Goal: Task Accomplishment & Management: Manage account settings

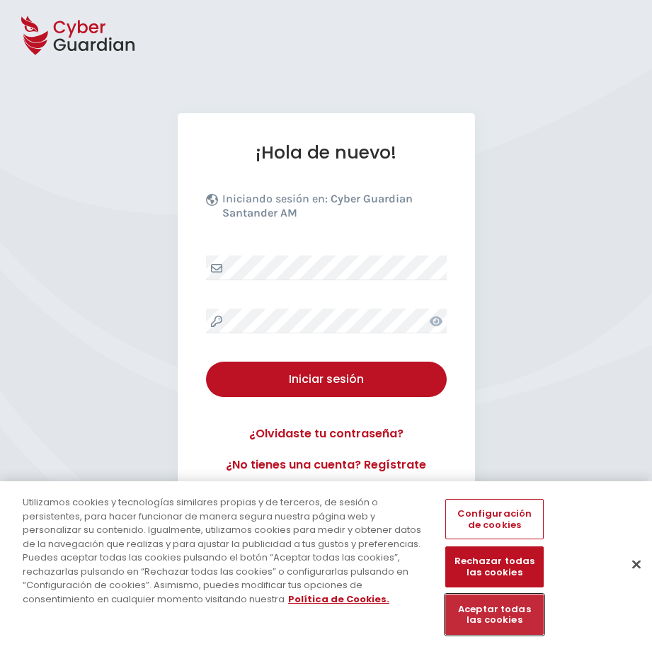
click at [469, 606] on button "Aceptar todas las cookies" at bounding box center [494, 614] width 98 height 40
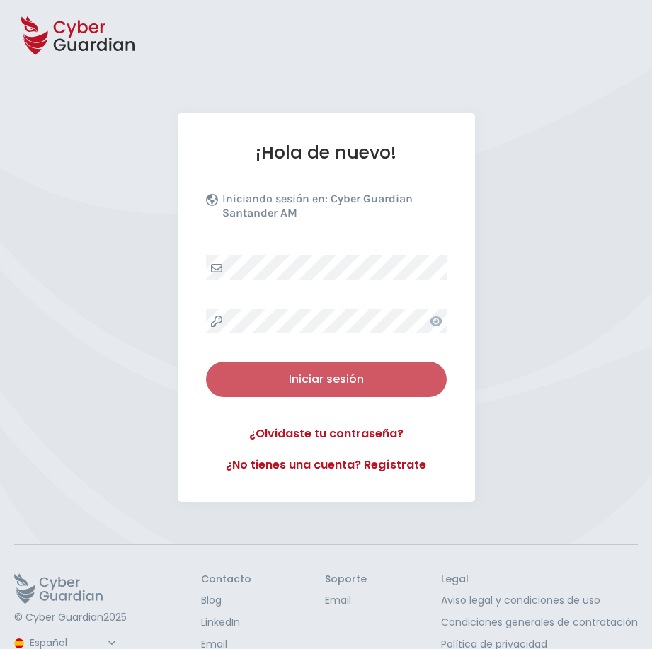
click at [321, 371] on div "Iniciar sesión" at bounding box center [326, 379] width 219 height 17
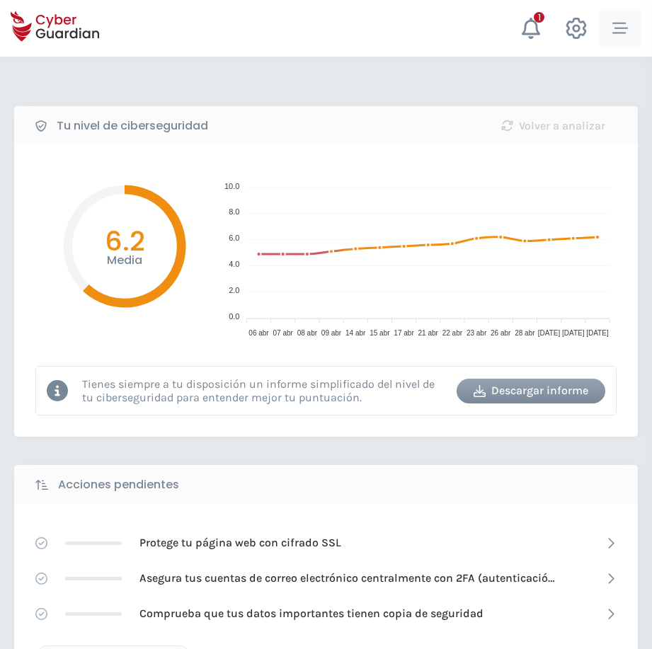
click at [618, 23] on icon "button" at bounding box center [620, 28] width 16 height 11
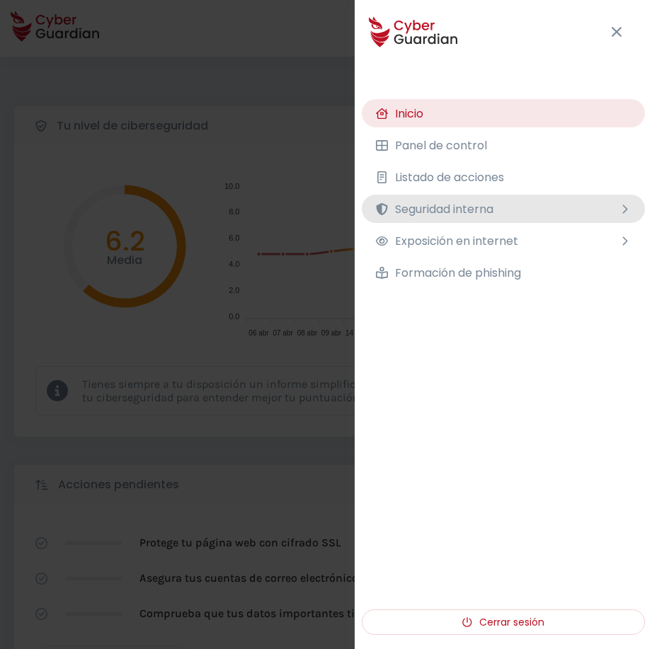
click at [430, 210] on span "Seguridad interna" at bounding box center [444, 209] width 98 height 18
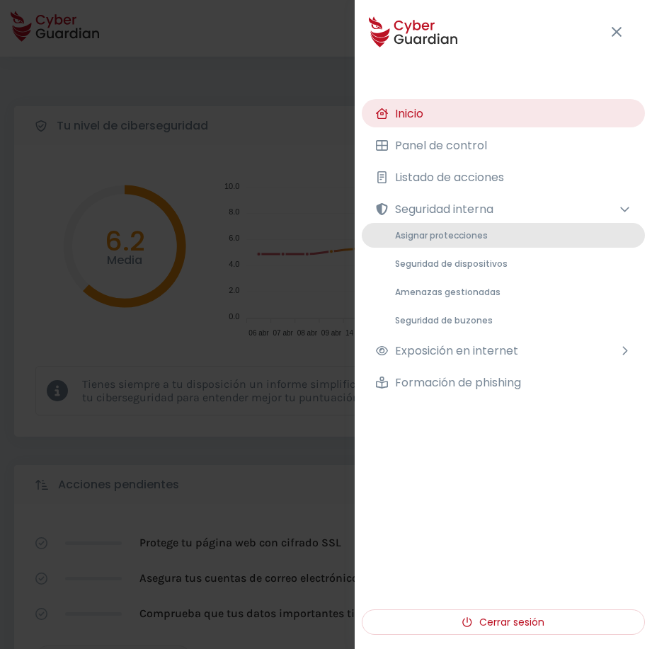
click at [424, 233] on span "Asignar protecciones" at bounding box center [441, 235] width 93 height 12
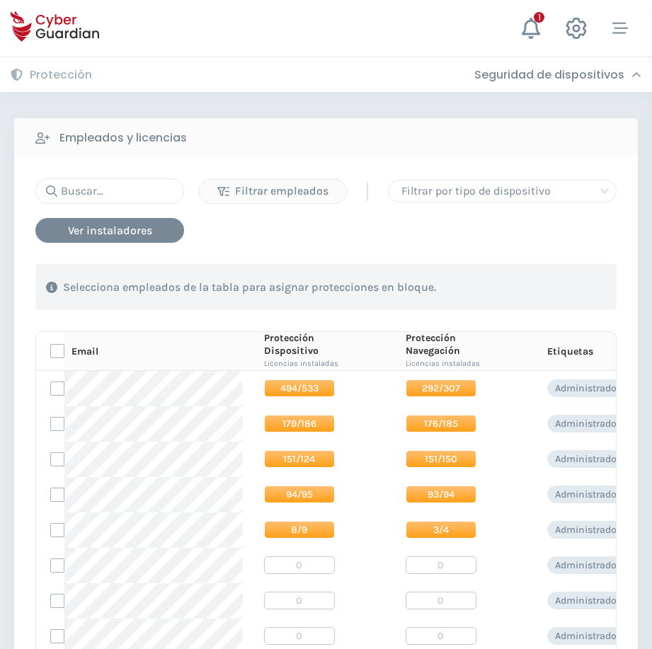
scroll to position [142, 0]
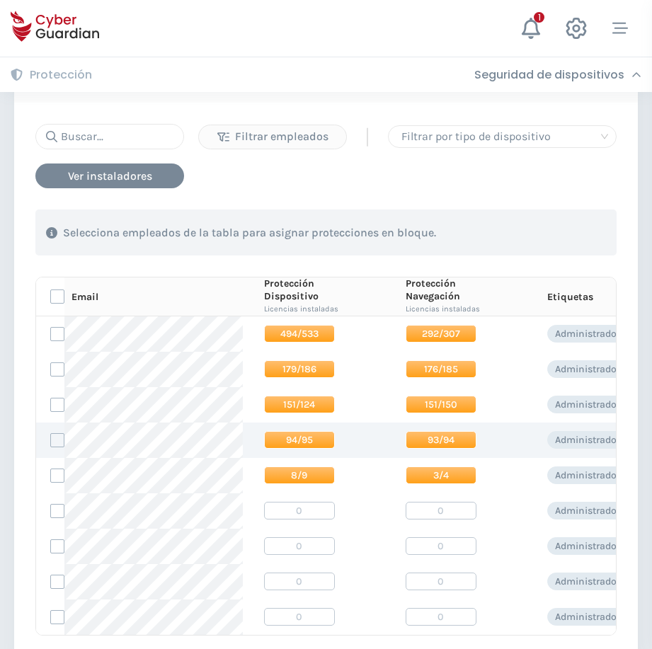
click at [286, 442] on span "94/95" at bounding box center [299, 440] width 71 height 18
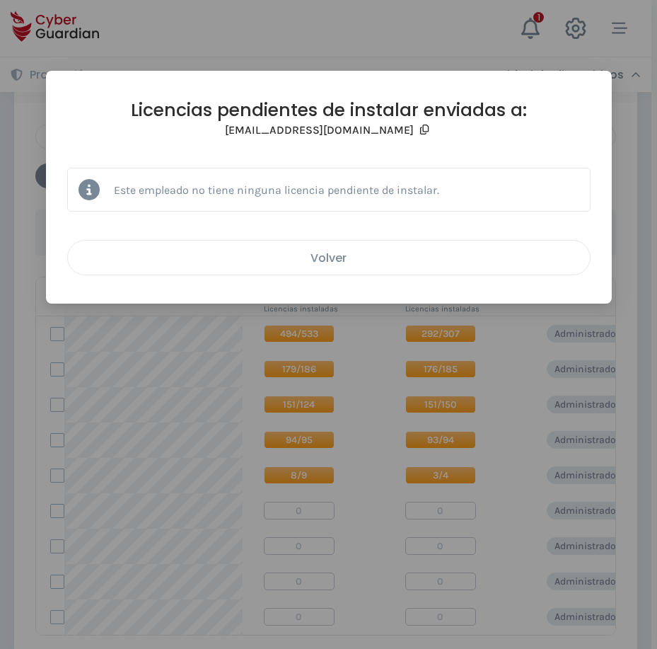
drag, startPoint x: 349, startPoint y: 257, endPoint x: 324, endPoint y: 348, distance: 94.6
click at [349, 258] on div "Volver" at bounding box center [329, 258] width 501 height 18
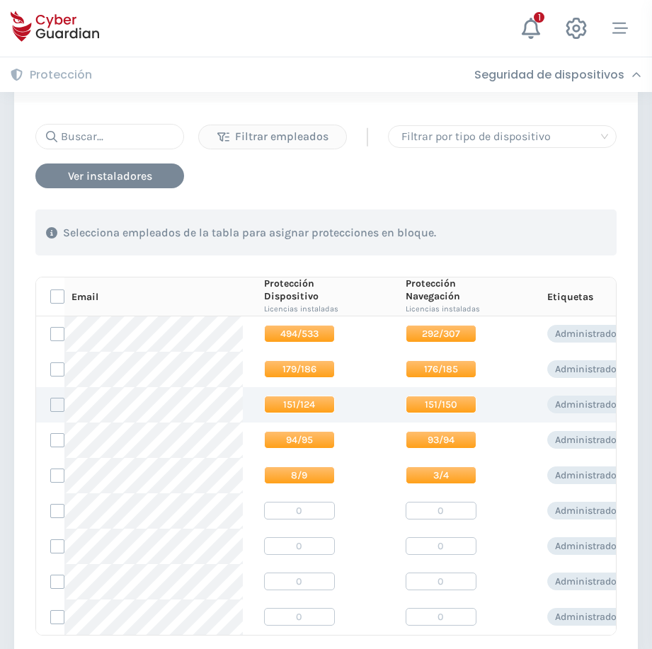
click at [306, 405] on span "151/124" at bounding box center [299, 405] width 71 height 18
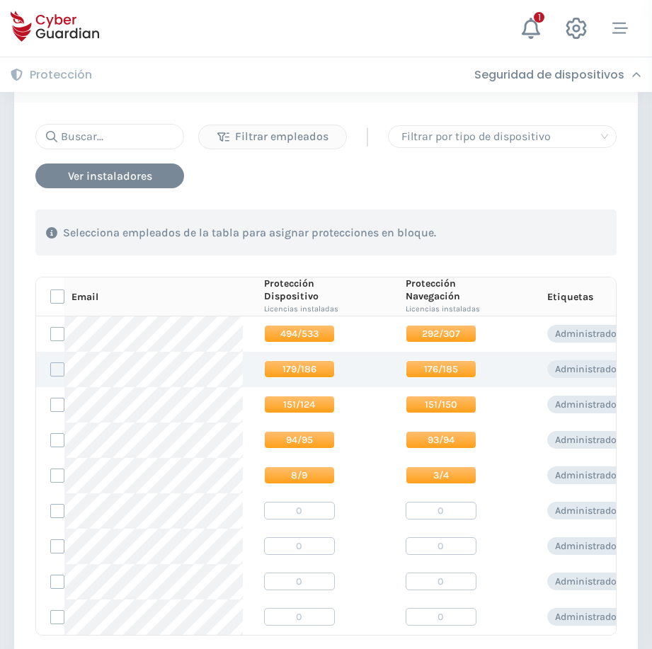
click at [302, 372] on span "179/186" at bounding box center [299, 369] width 71 height 18
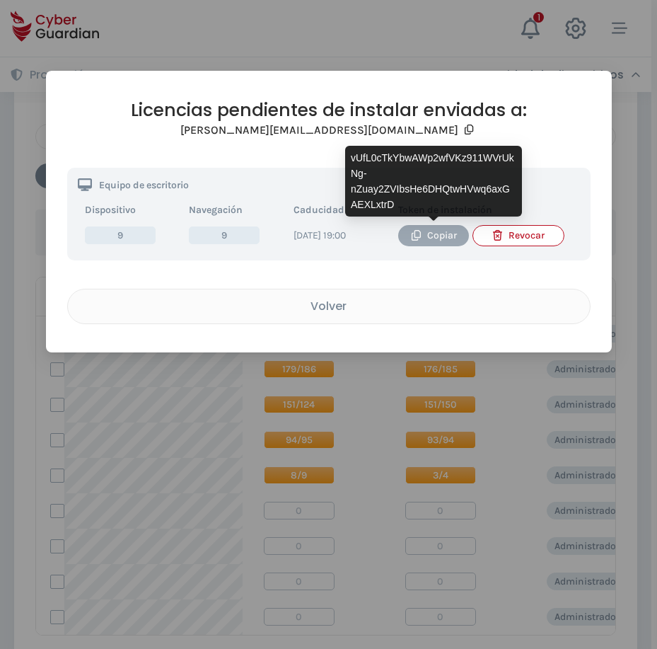
click at [415, 243] on button "Copiar" at bounding box center [433, 235] width 71 height 21
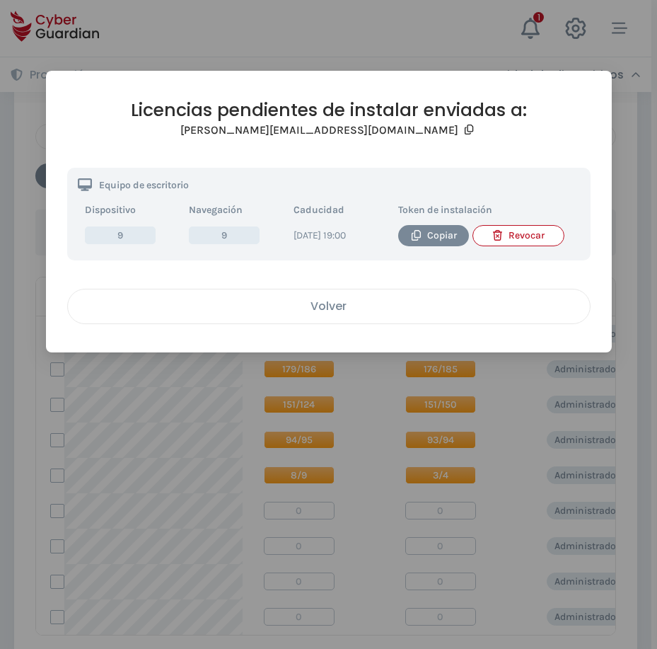
click at [311, 315] on div "Volver" at bounding box center [329, 306] width 501 height 18
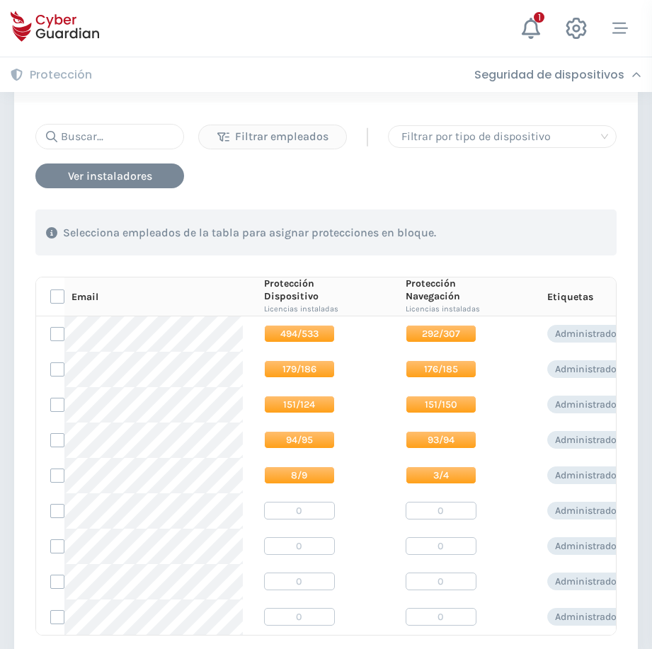
drag, startPoint x: 640, startPoint y: 18, endPoint x: 632, endPoint y: 19, distance: 8.6
click at [637, 16] on button "button" at bounding box center [620, 28] width 42 height 35
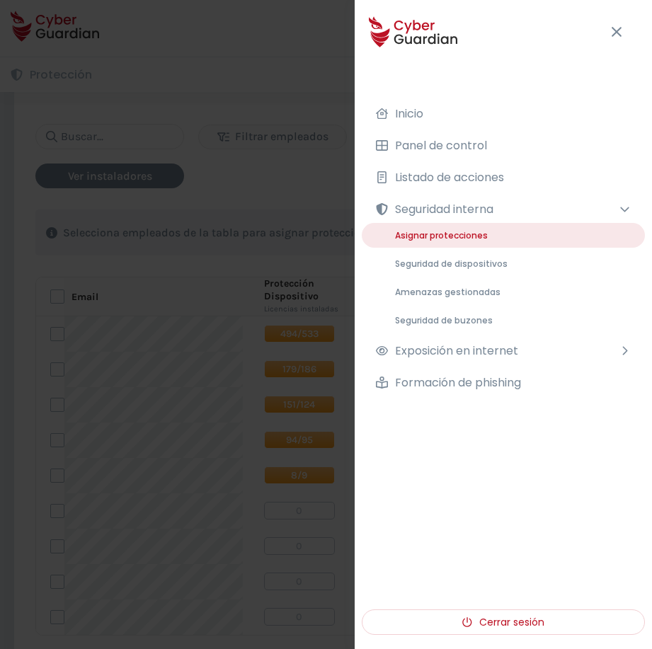
drag, startPoint x: 426, startPoint y: 263, endPoint x: 637, endPoint y: 550, distance: 356.4
click at [426, 262] on span "Seguridad de dispositivos" at bounding box center [451, 264] width 113 height 12
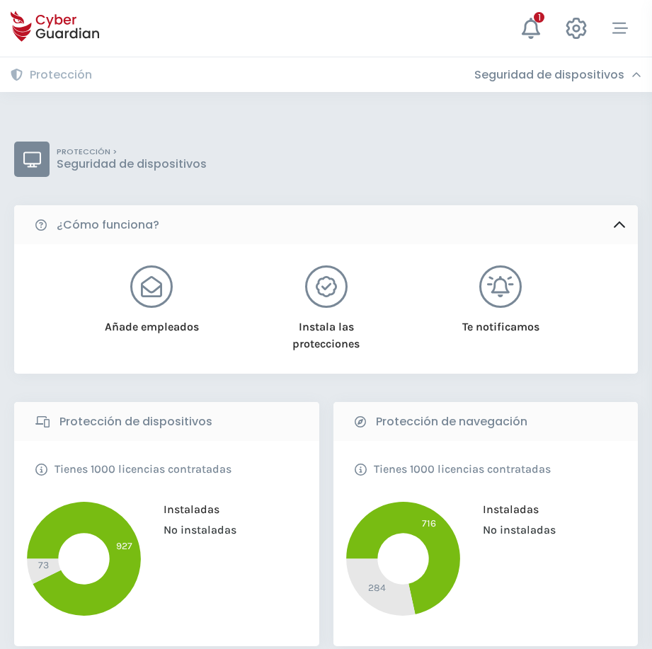
click at [623, 33] on icon "button" at bounding box center [620, 28] width 16 height 11
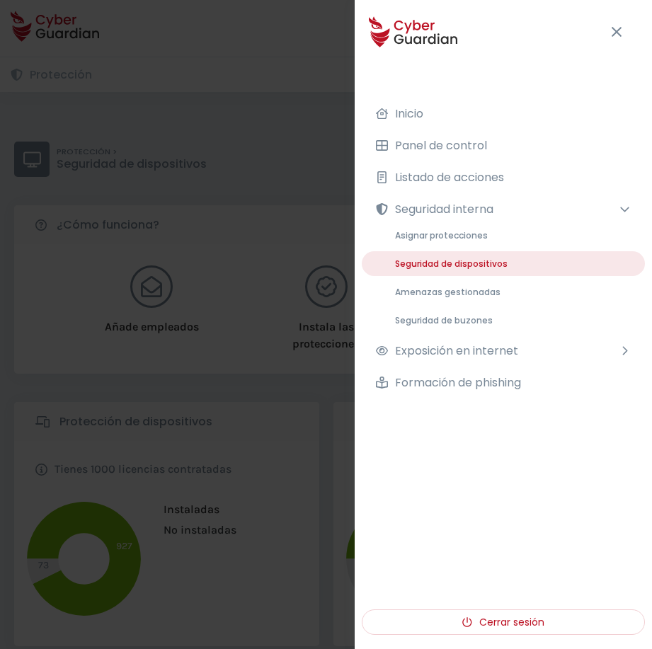
drag, startPoint x: 233, startPoint y: 192, endPoint x: 332, endPoint y: 263, distance: 121.3
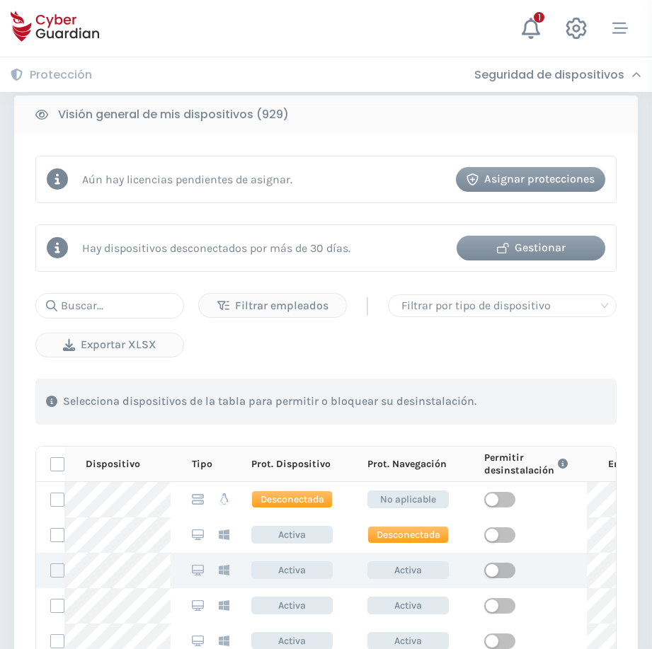
scroll to position [708, 0]
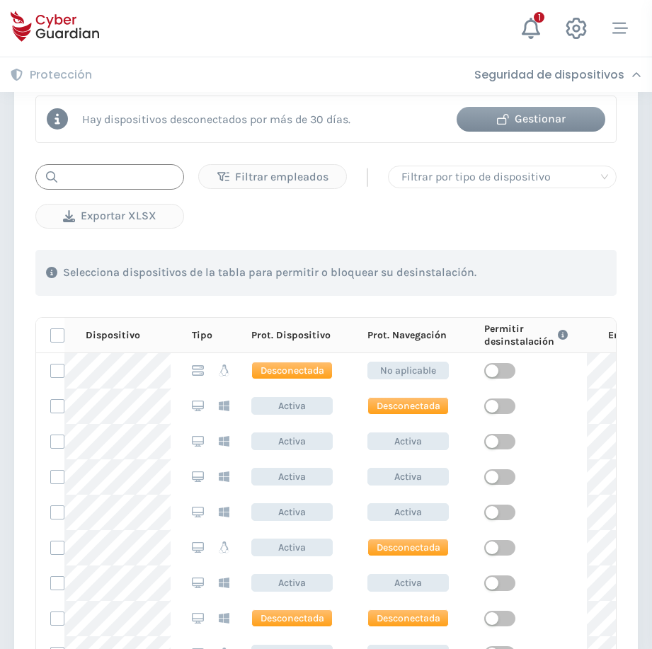
click at [88, 175] on input "text" at bounding box center [109, 176] width 149 height 25
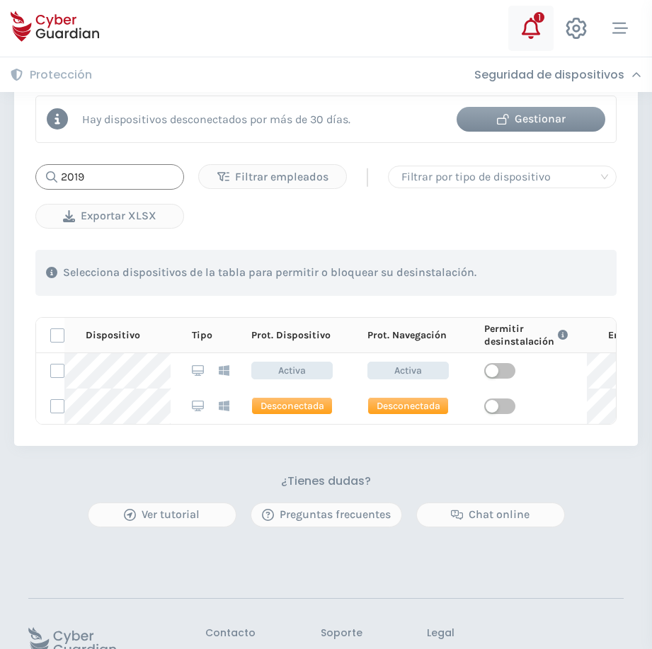
type input "2019"
click at [532, 36] on icon at bounding box center [530, 28] width 21 height 21
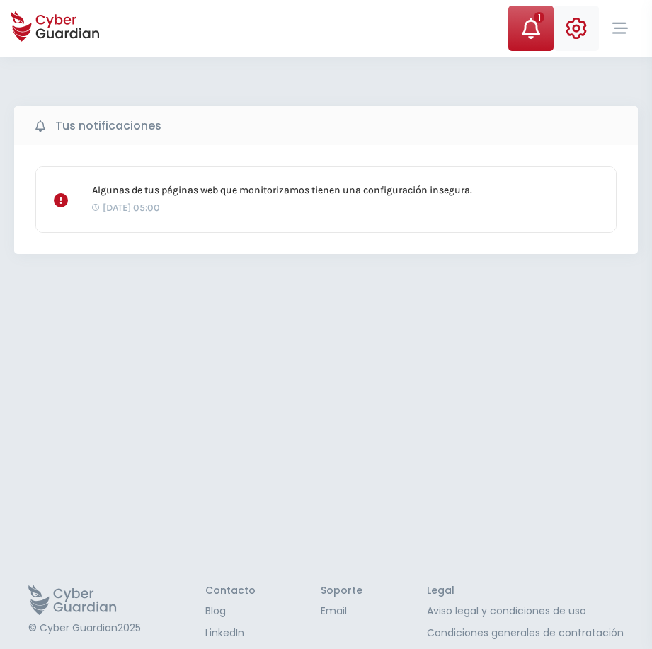
click at [577, 25] on icon at bounding box center [576, 28] width 21 height 21
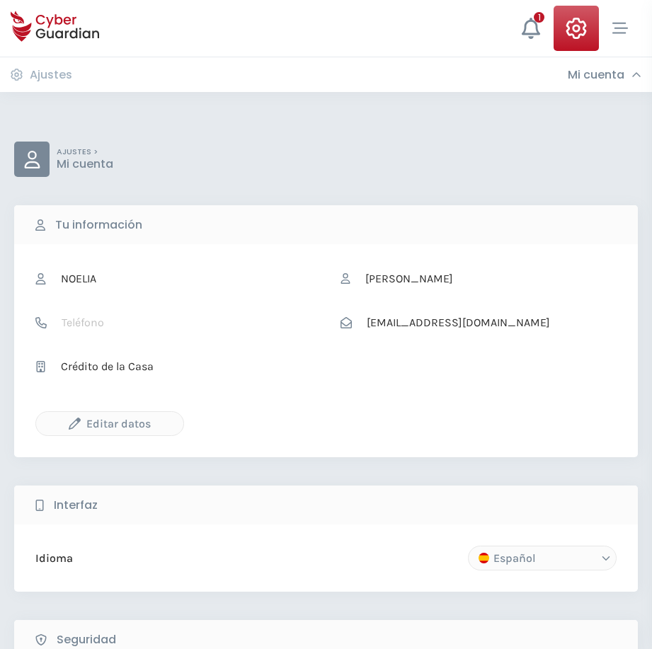
click at [623, 28] on icon "button" at bounding box center [620, 29] width 16 height 16
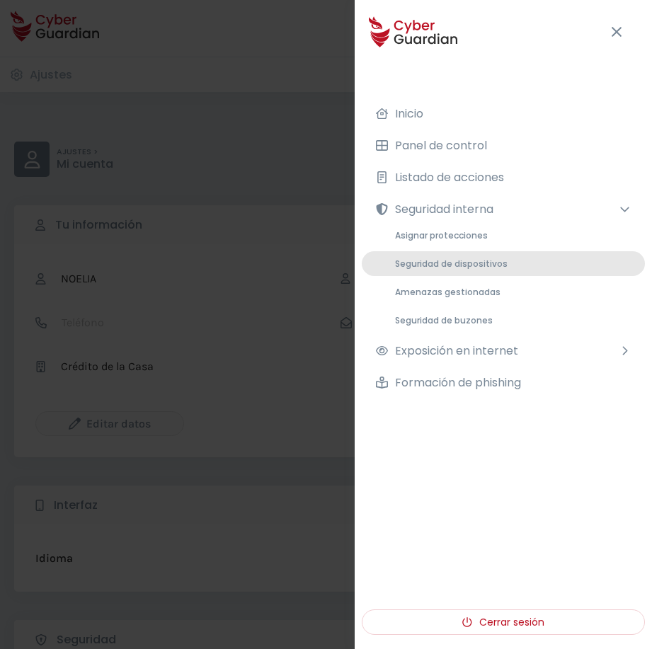
click at [423, 261] on span "Seguridad de dispositivos" at bounding box center [451, 264] width 113 height 12
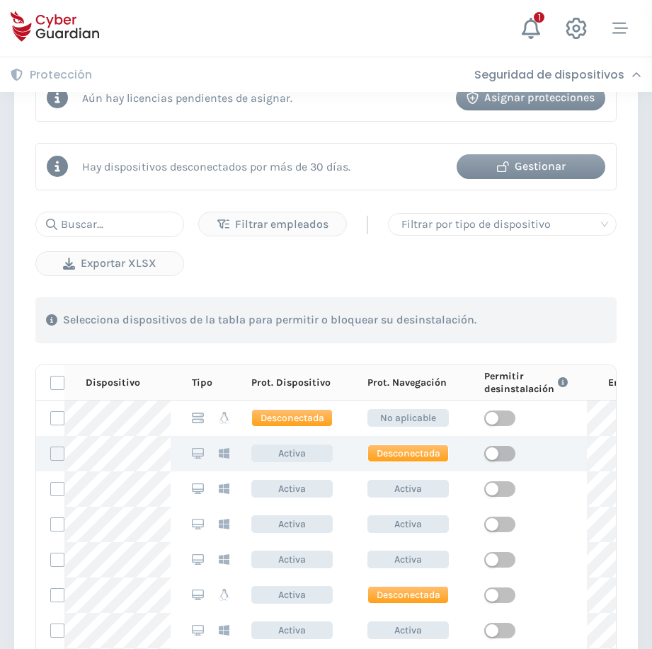
scroll to position [708, 0]
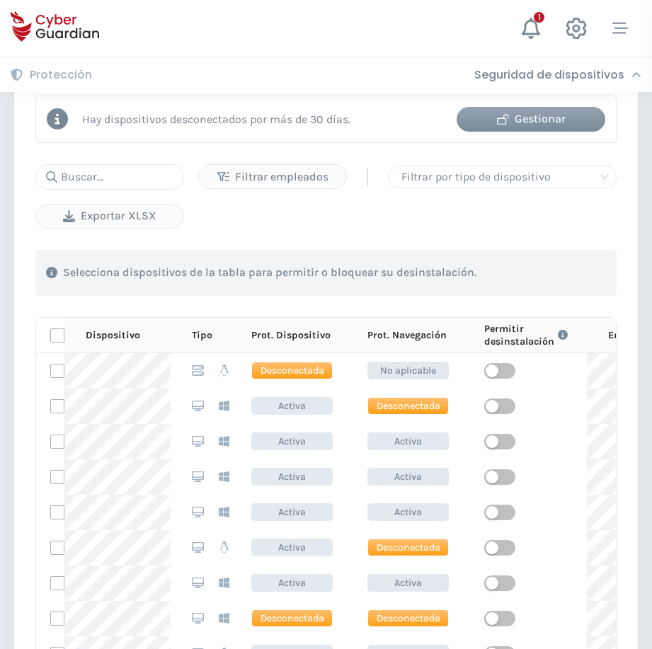
click at [101, 276] on p "Selecciona dispositivos de la tabla para permitir o bloquear su desinstalación." at bounding box center [269, 272] width 413 height 14
drag, startPoint x: 96, startPoint y: 180, endPoint x: 88, endPoint y: 179, distance: 8.5
click at [88, 179] on input "text" at bounding box center [109, 176] width 149 height 25
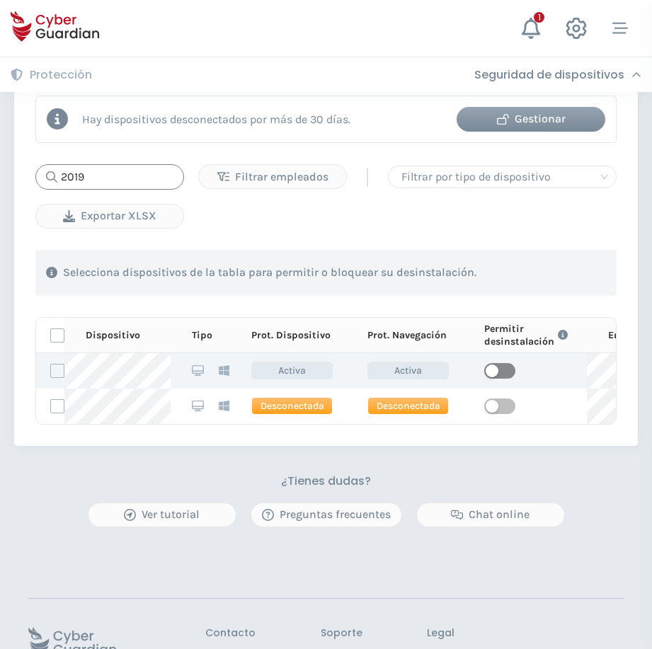
type input "2019"
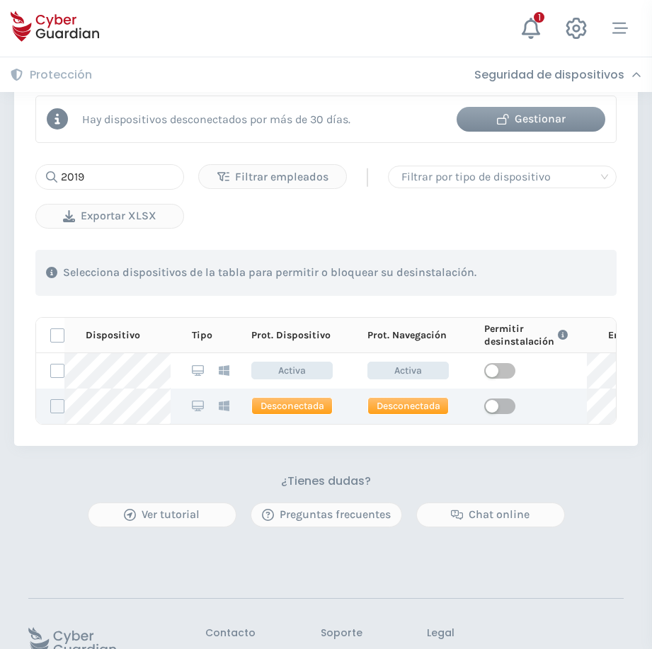
drag, startPoint x: 505, startPoint y: 374, endPoint x: 475, endPoint y: 418, distance: 53.0
click at [504, 374] on span "button" at bounding box center [499, 371] width 31 height 16
click at [501, 408] on span "button" at bounding box center [499, 406] width 31 height 16
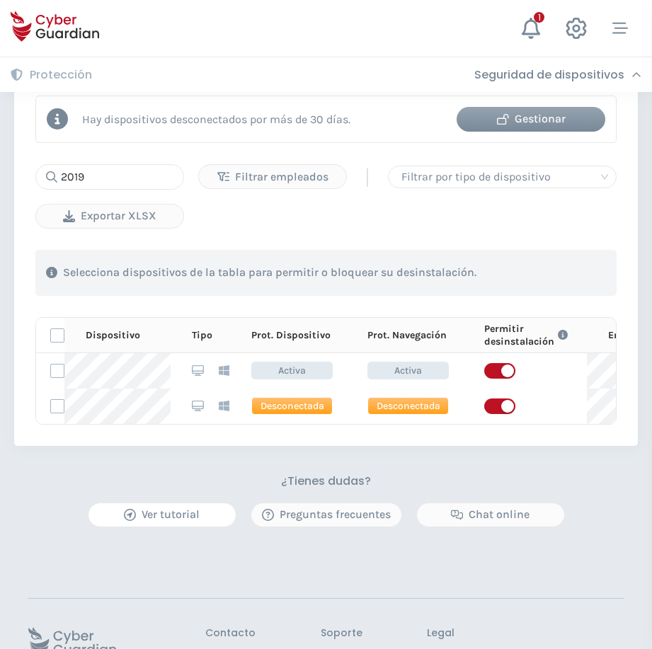
click at [147, 517] on button "Ver tutorial" at bounding box center [162, 514] width 149 height 25
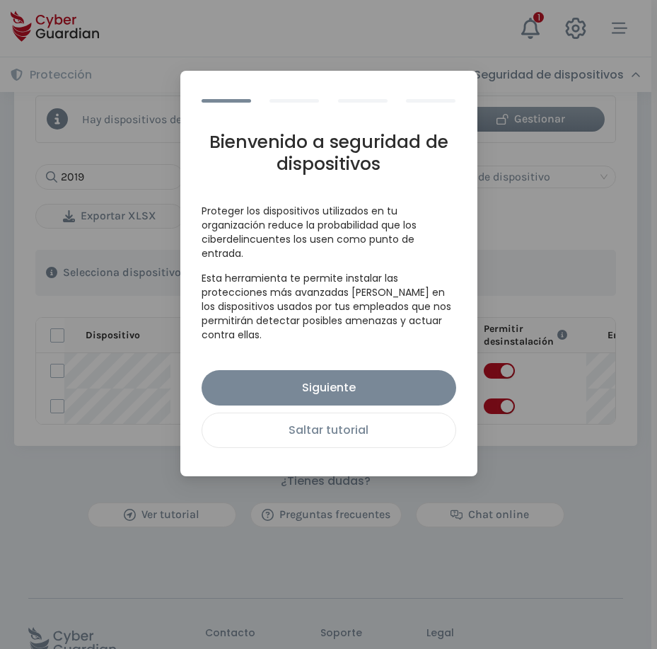
drag, startPoint x: 330, startPoint y: 430, endPoint x: 350, endPoint y: 436, distance: 20.6
click at [331, 430] on div "Saltar tutorial" at bounding box center [329, 430] width 232 height 18
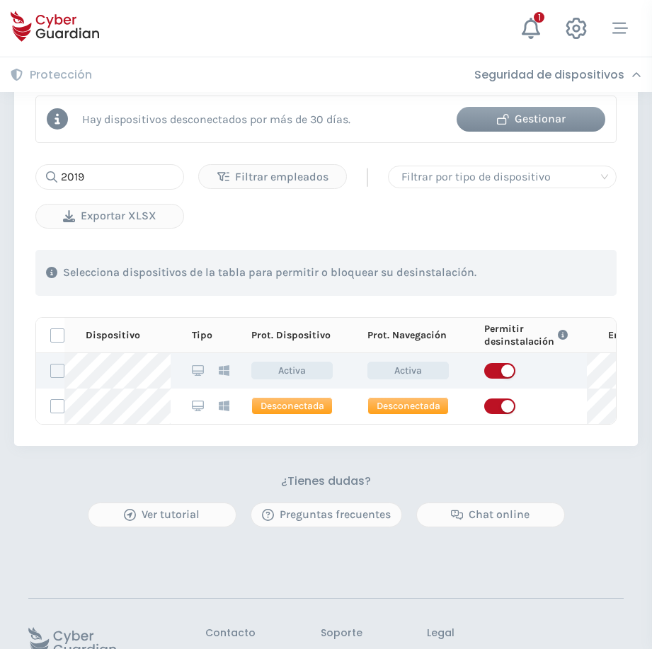
click at [490, 368] on span "button" at bounding box center [499, 371] width 31 height 16
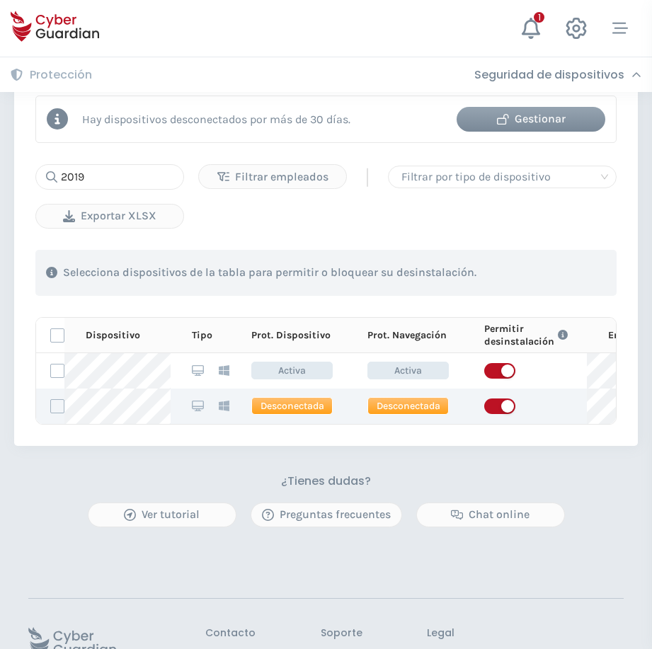
click at [490, 408] on span "button" at bounding box center [499, 406] width 31 height 16
